Goal: Communication & Community: Answer question/provide support

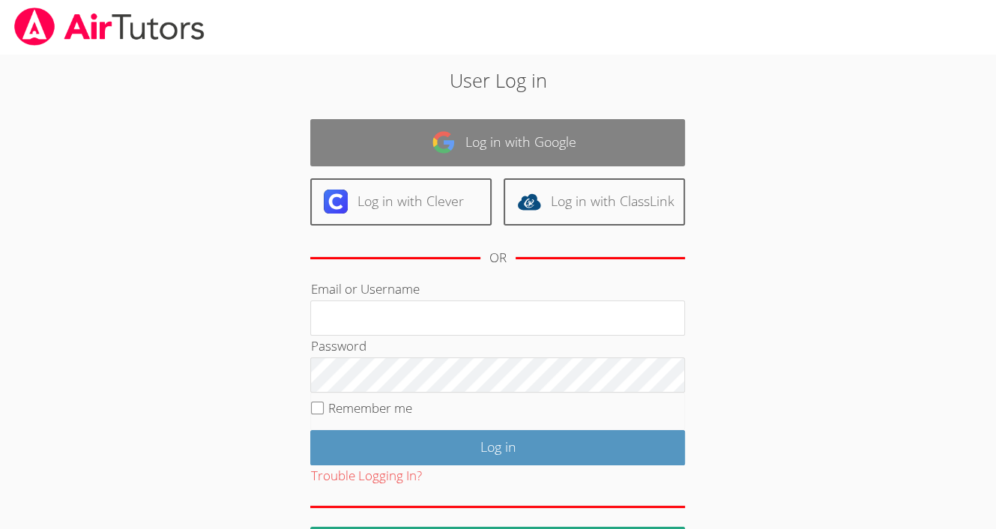
click at [483, 145] on link "Log in with Google" at bounding box center [497, 142] width 375 height 47
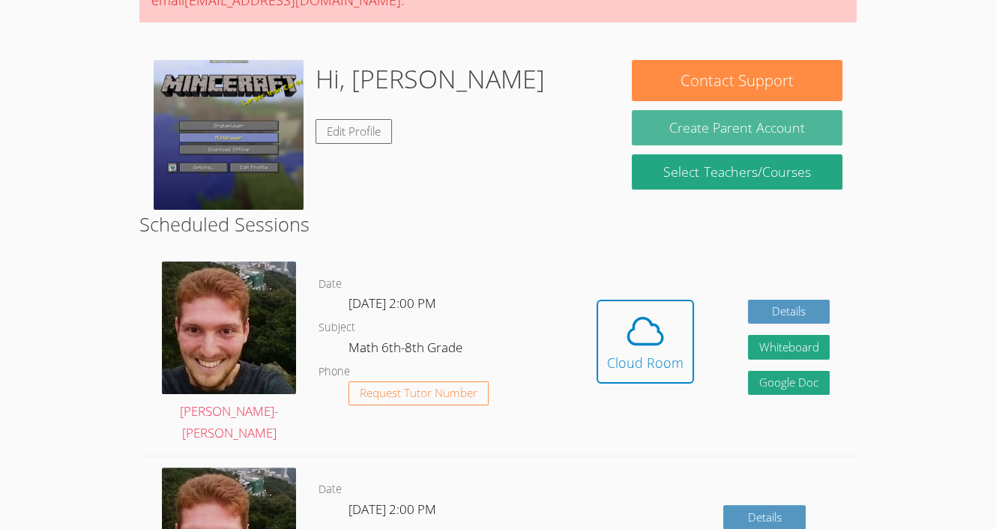
scroll to position [216, 0]
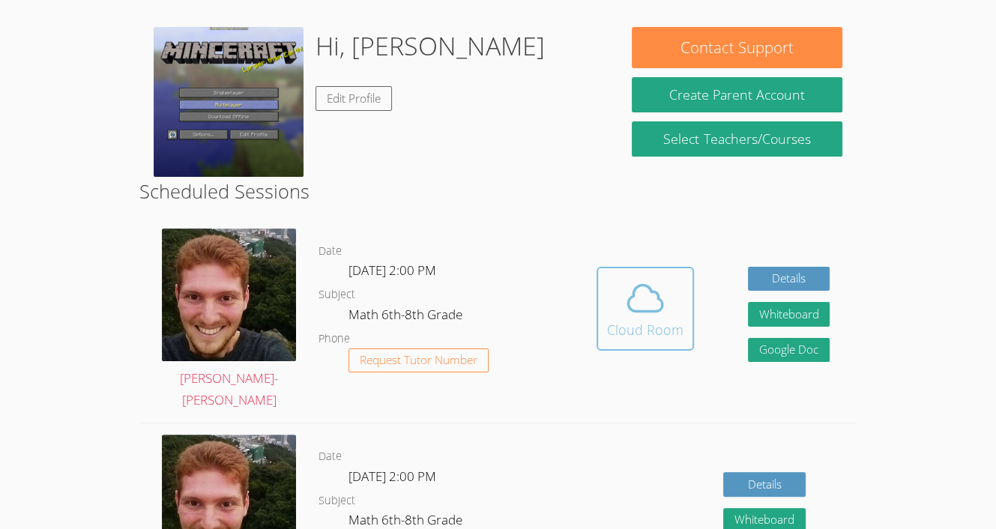
click at [653, 320] on div "Cloud Room" at bounding box center [645, 329] width 76 height 21
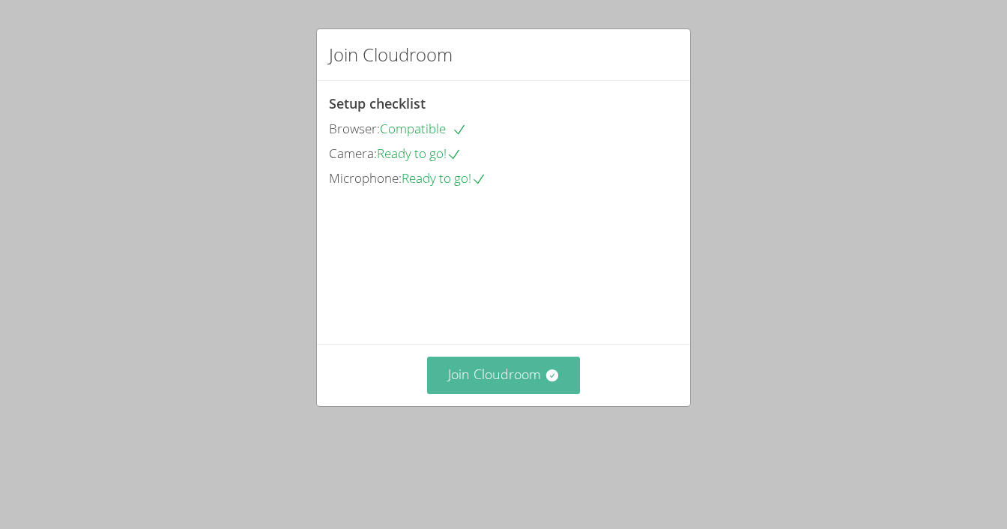
click at [470, 393] on button "Join Cloudroom" at bounding box center [504, 375] width 154 height 37
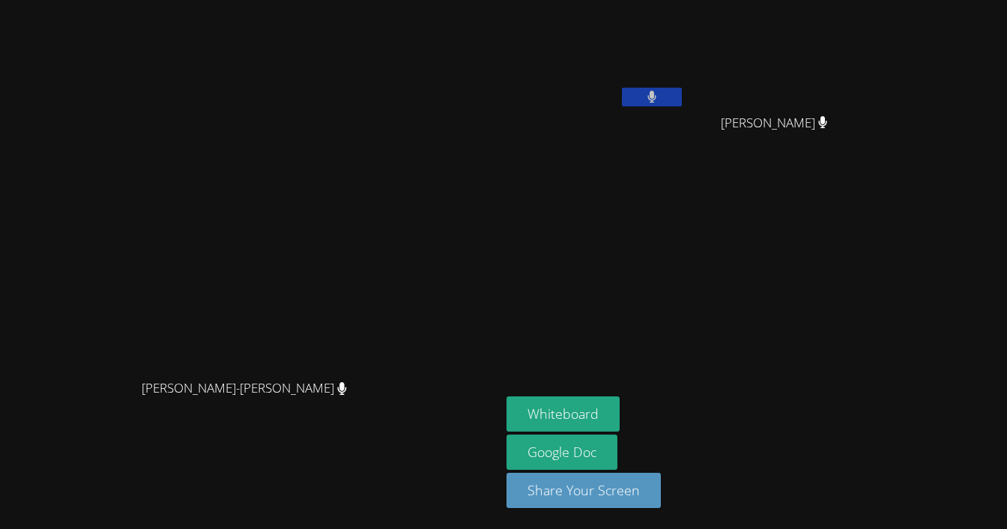
click at [50, 38] on div "Vincent Astray-Caneda Vincent Astray-Caneda" at bounding box center [250, 264] width 489 height 517
click at [351, 158] on video at bounding box center [250, 234] width 225 height 275
